Goal: Transaction & Acquisition: Book appointment/travel/reservation

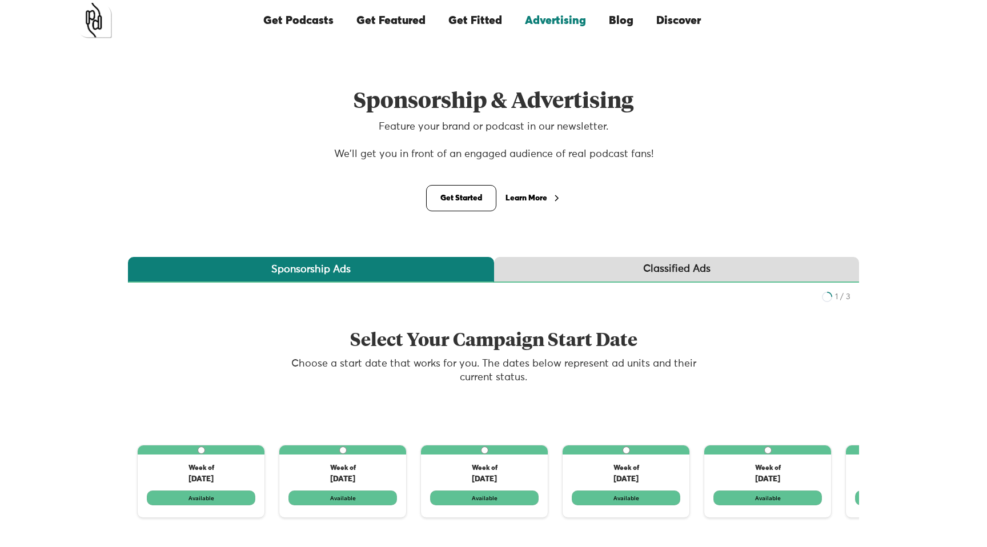
scroll to position [1, 0]
click at [651, 271] on div "Classified Ads" at bounding box center [676, 268] width 67 height 14
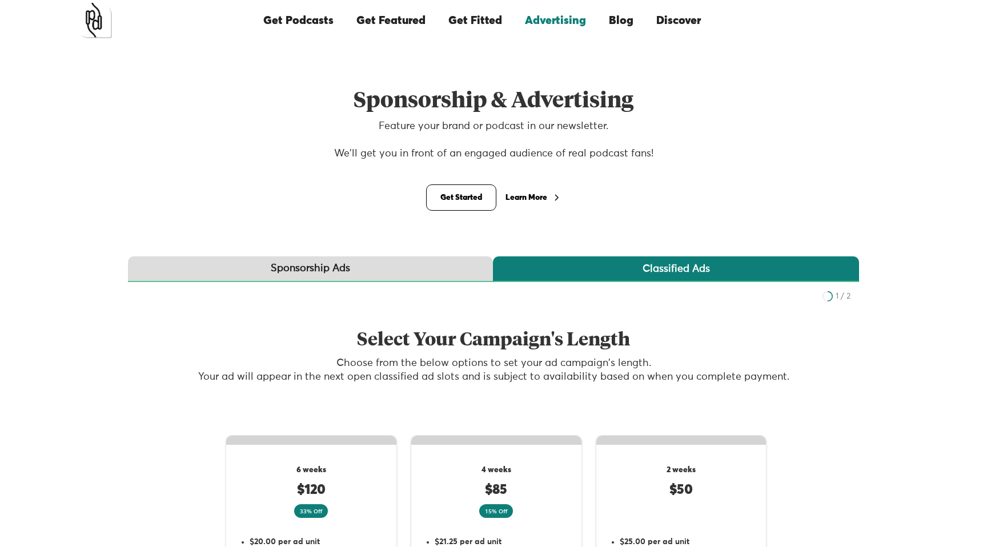
click at [398, 272] on link "Sponsorship Ads" at bounding box center [310, 269] width 365 height 26
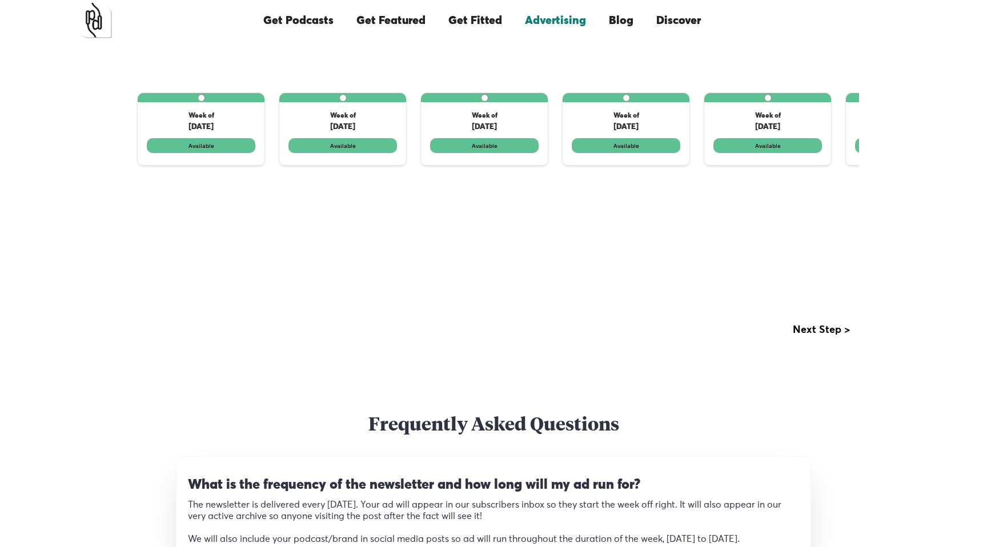
scroll to position [325, 0]
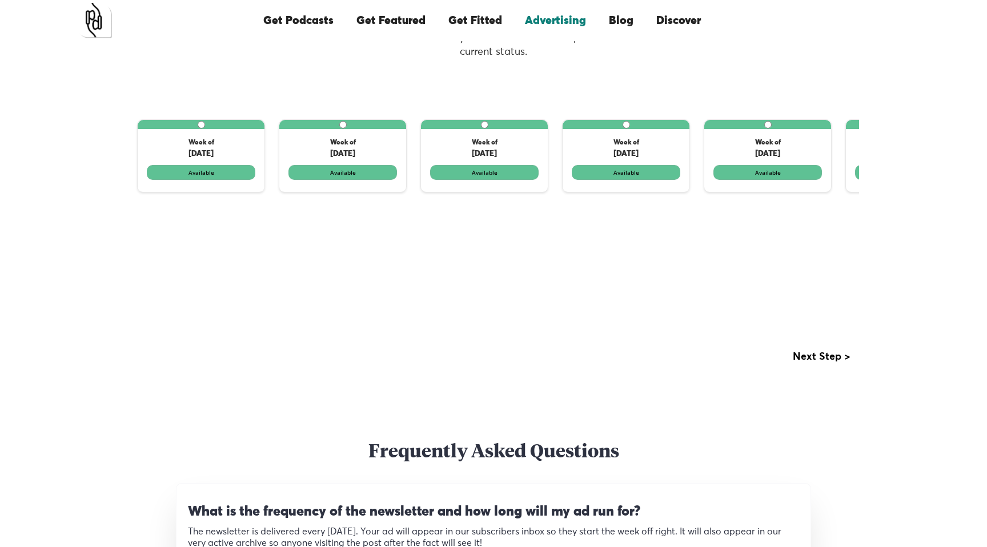
click at [842, 357] on div "Next Step >" at bounding box center [820, 356] width 57 height 11
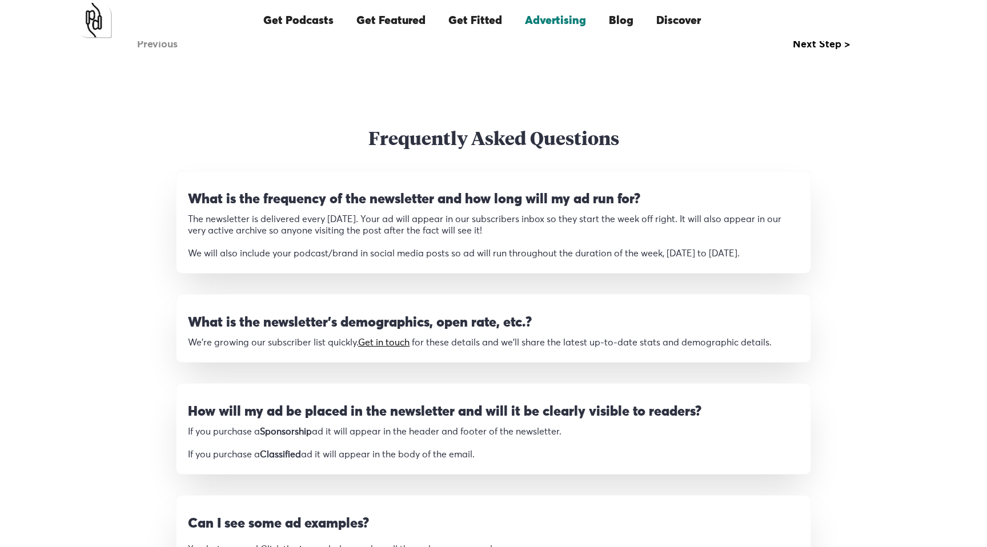
scroll to position [376, 0]
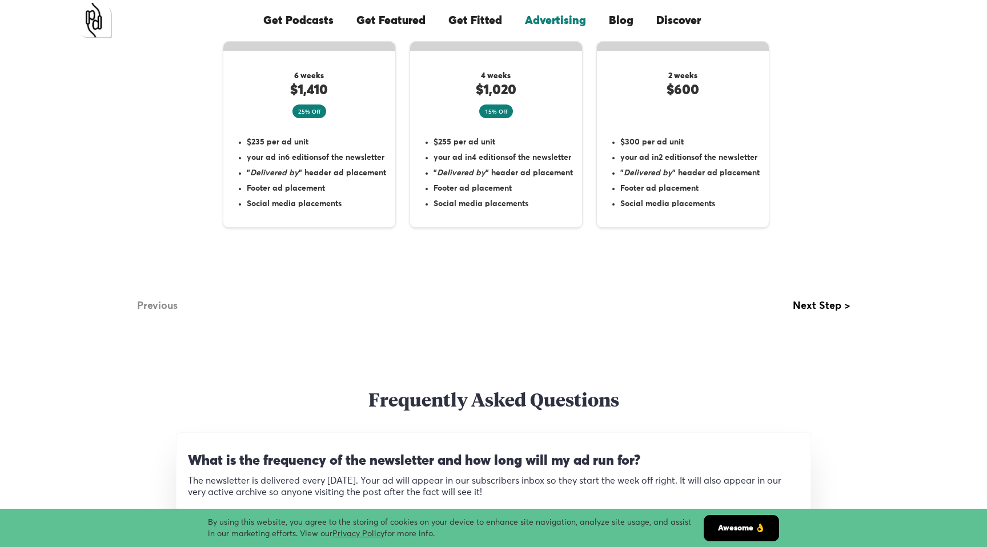
click at [371, 23] on link "Get Featured" at bounding box center [391, 20] width 92 height 39
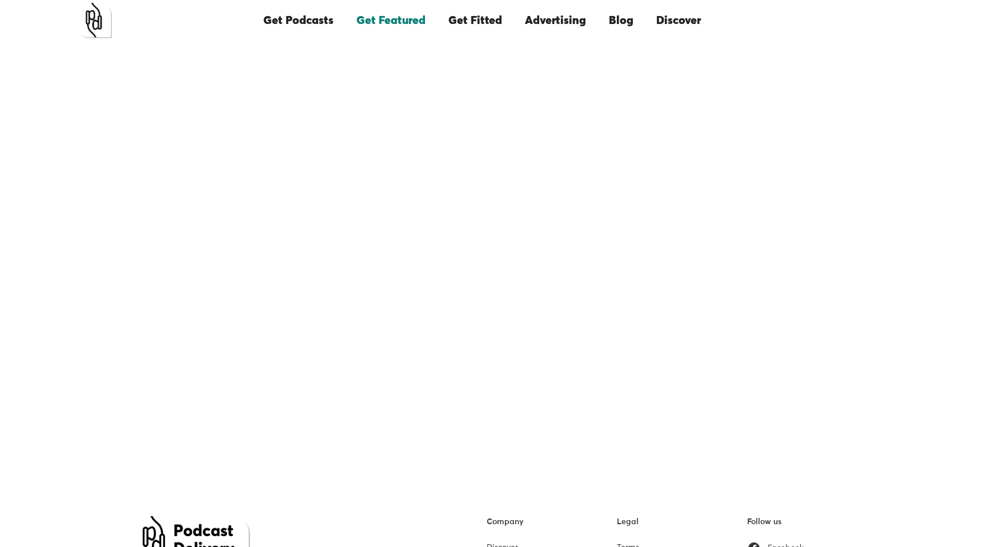
click at [271, 19] on link "Get Podcasts" at bounding box center [298, 20] width 93 height 39
